Goal: Task Accomplishment & Management: Manage account settings

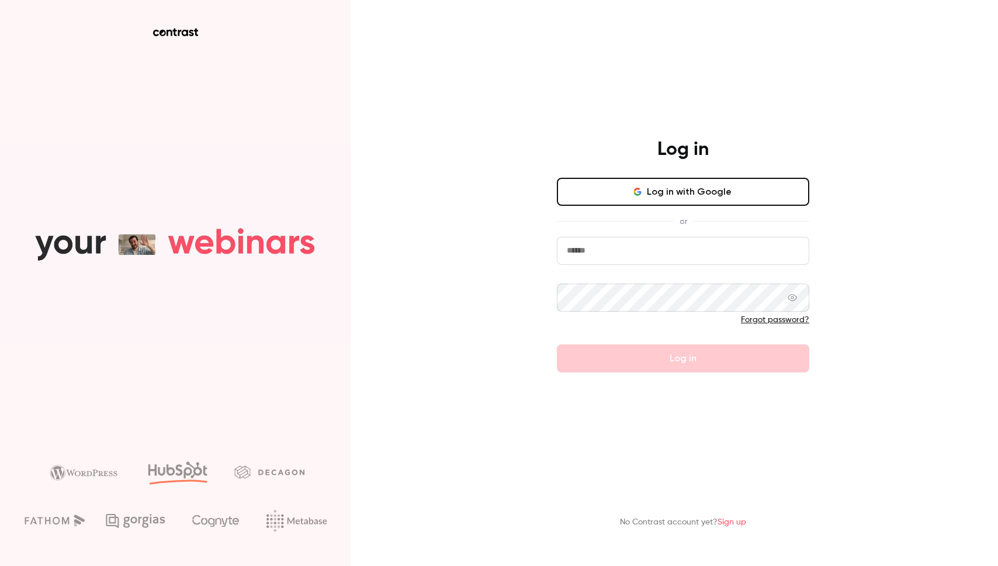
click at [686, 190] on button "Log in with Google" at bounding box center [683, 192] width 253 height 28
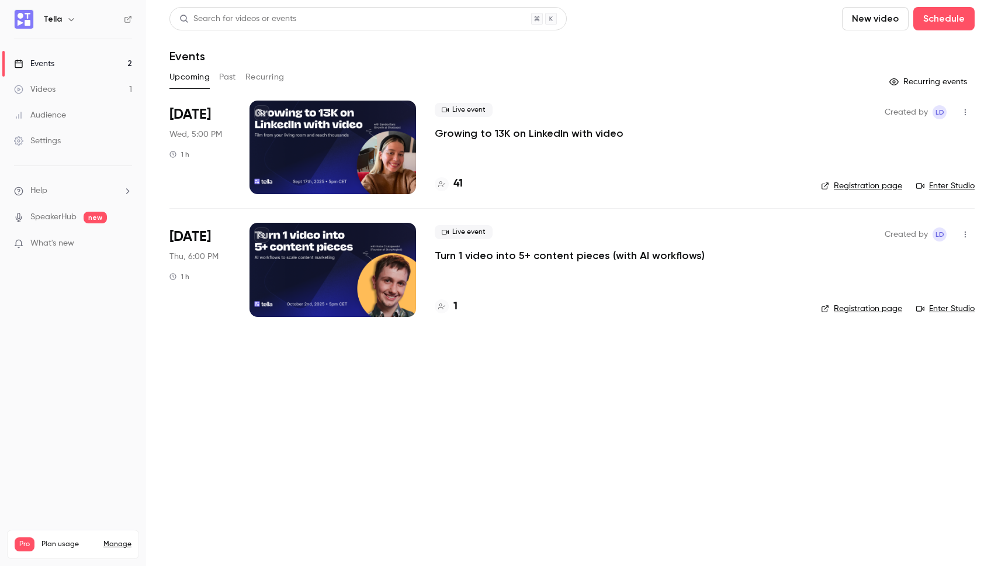
click at [547, 129] on p "Growing to 13K on LinkedIn with video" at bounding box center [529, 133] width 189 height 14
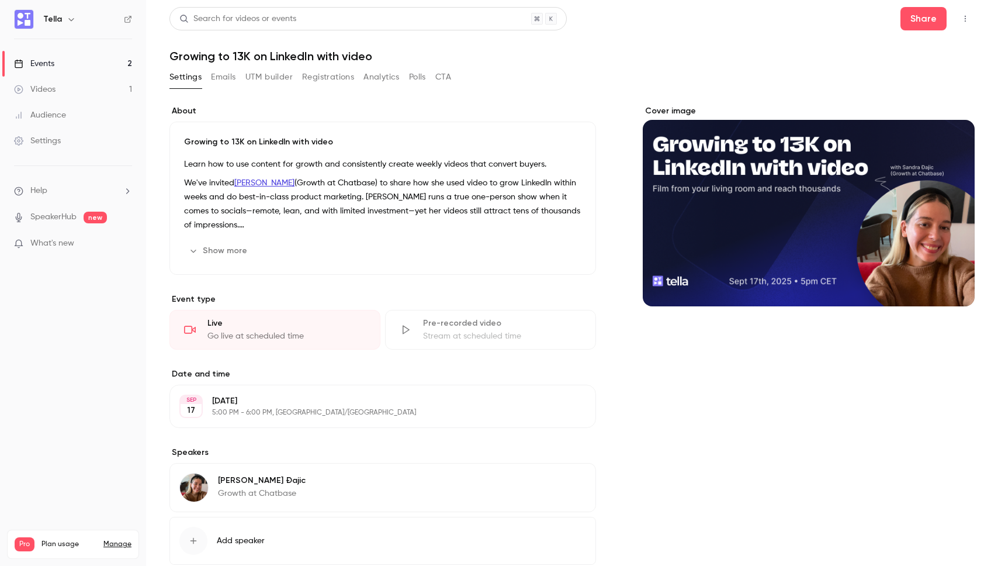
click at [323, 68] on button "Registrations" at bounding box center [328, 77] width 52 height 19
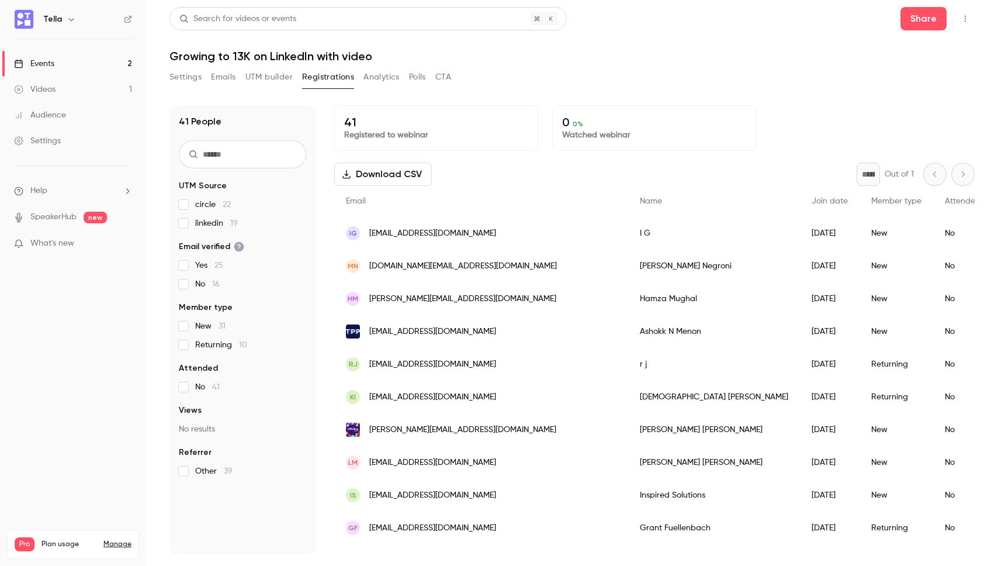
click at [718, 26] on div "Search for videos or events Share" at bounding box center [573, 18] width 806 height 23
